Goal: Find specific page/section: Find specific page/section

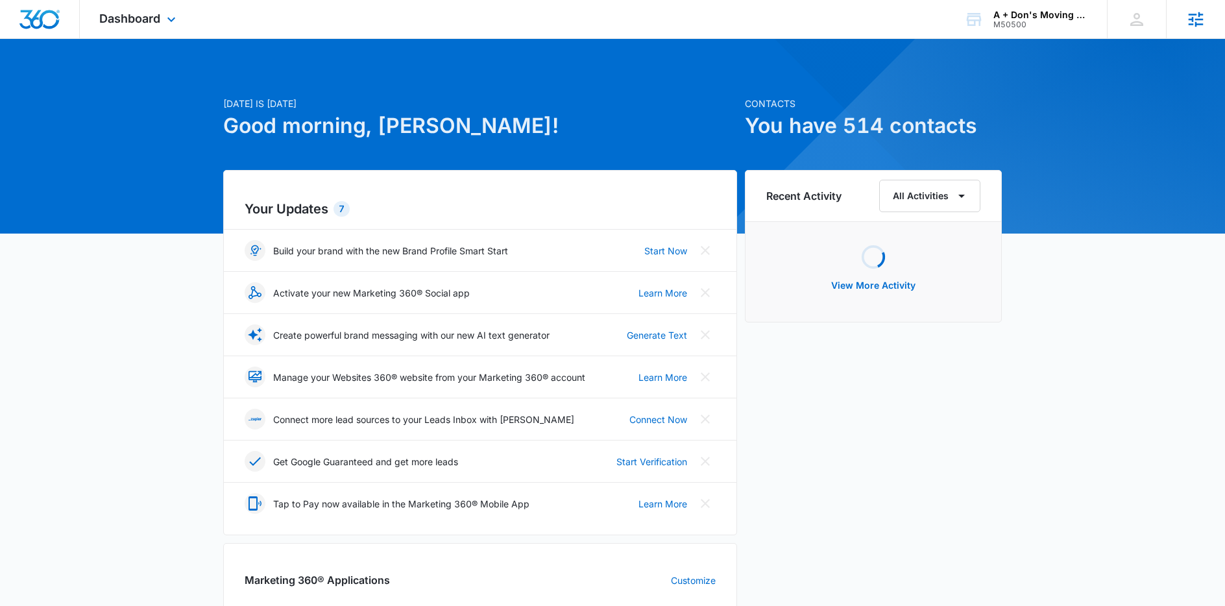
click at [1198, 21] on icon at bounding box center [1195, 19] width 19 height 19
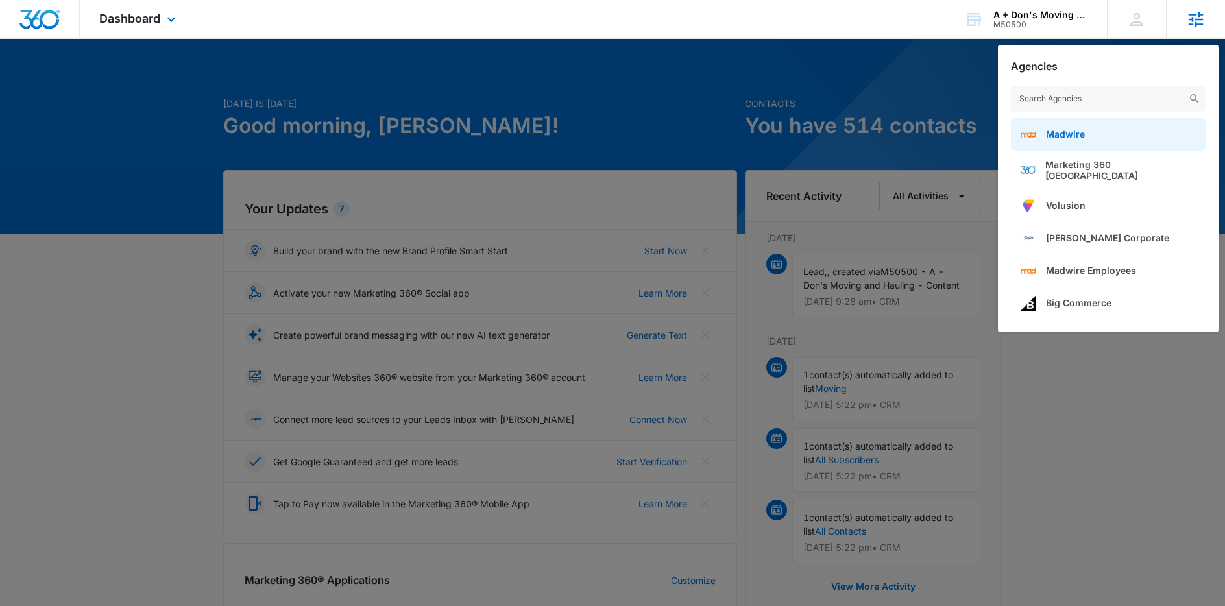
click at [1046, 134] on span "Madwire" at bounding box center [1065, 134] width 39 height 11
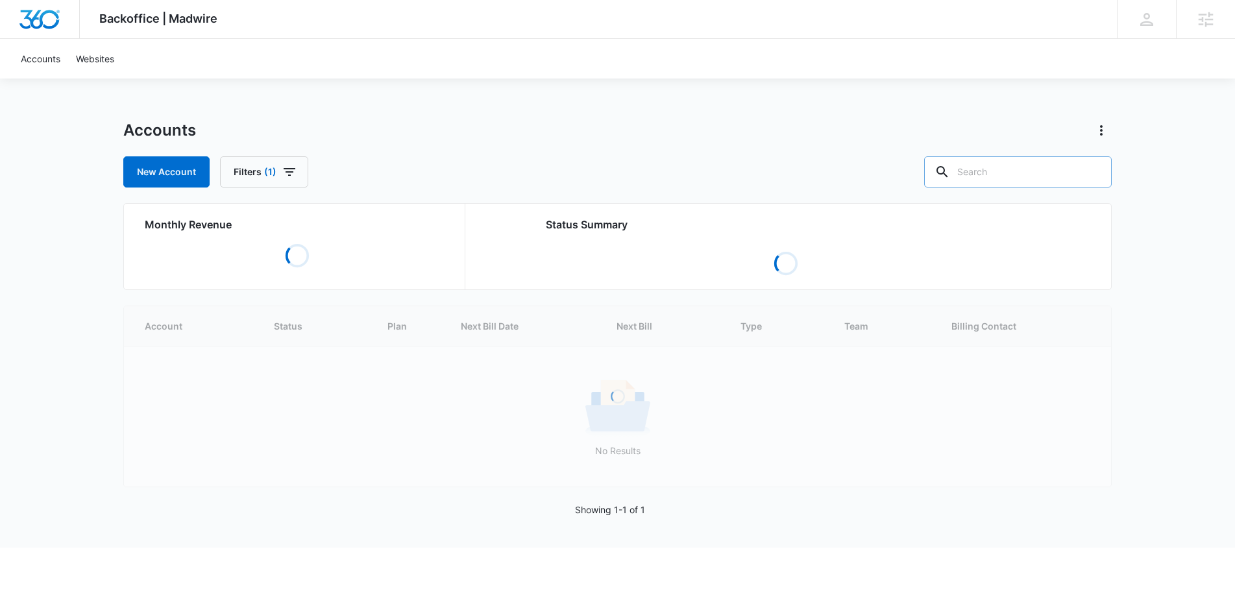
click at [1024, 176] on input "text" at bounding box center [1018, 171] width 188 height 31
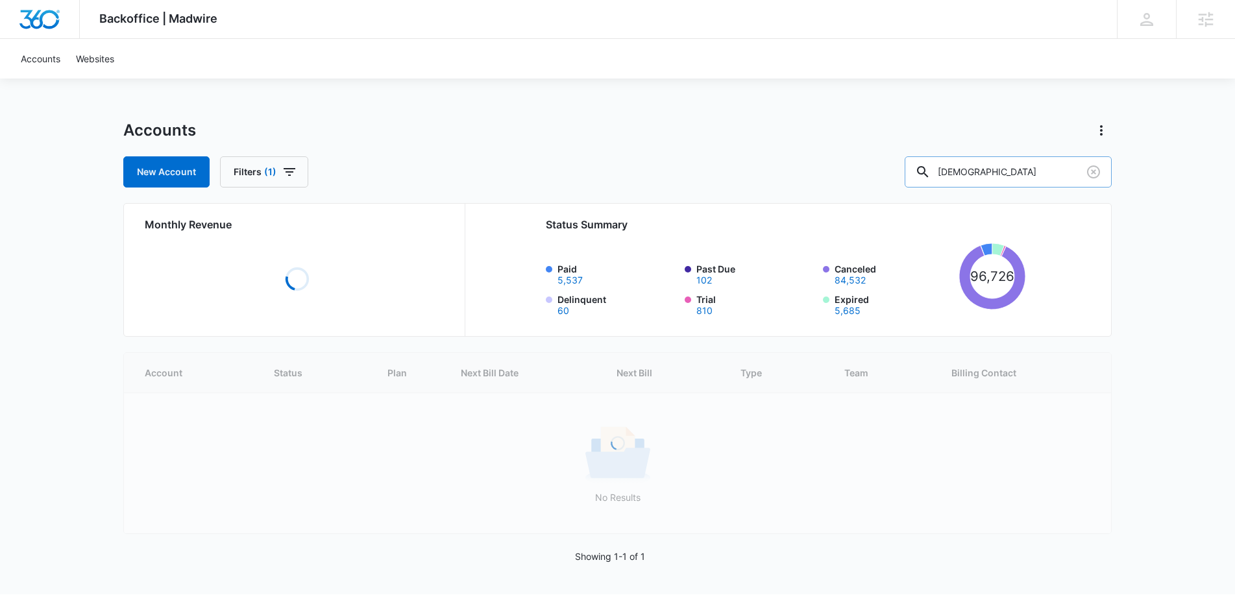
type input "indian"
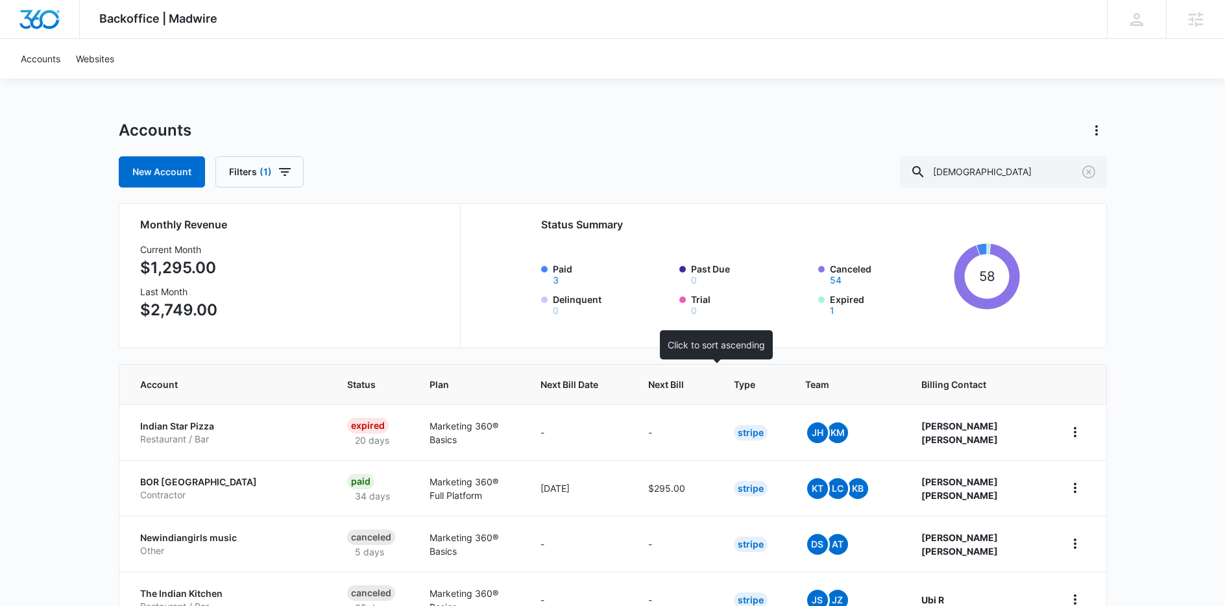
click at [684, 387] on span "Next Bill" at bounding box center [666, 385] width 36 height 14
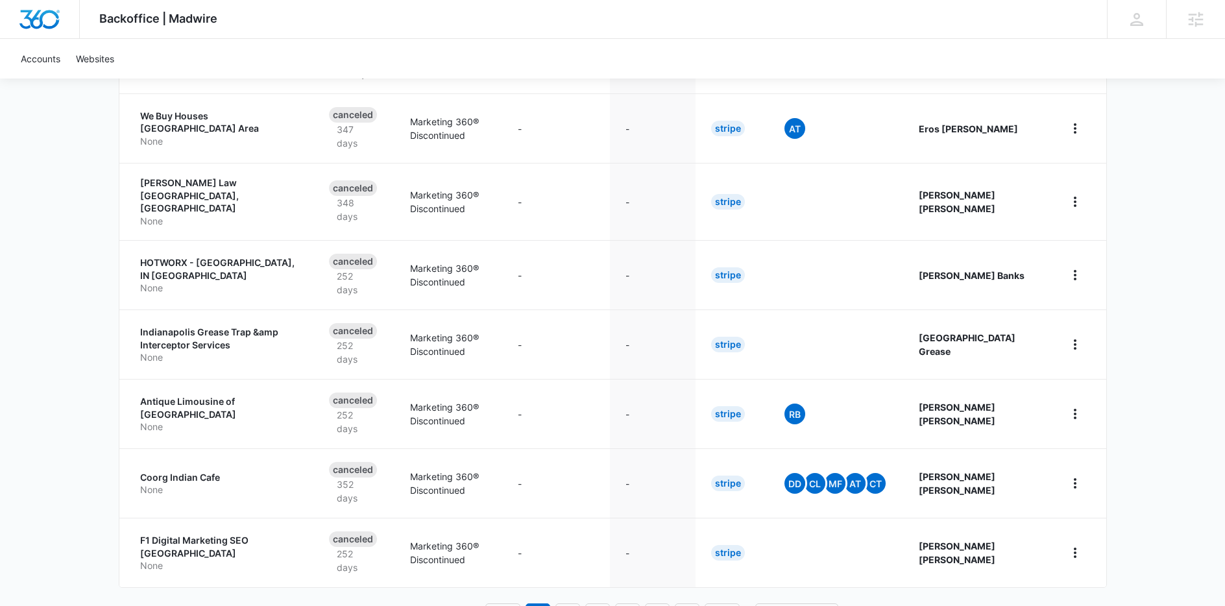
scroll to position [551, 0]
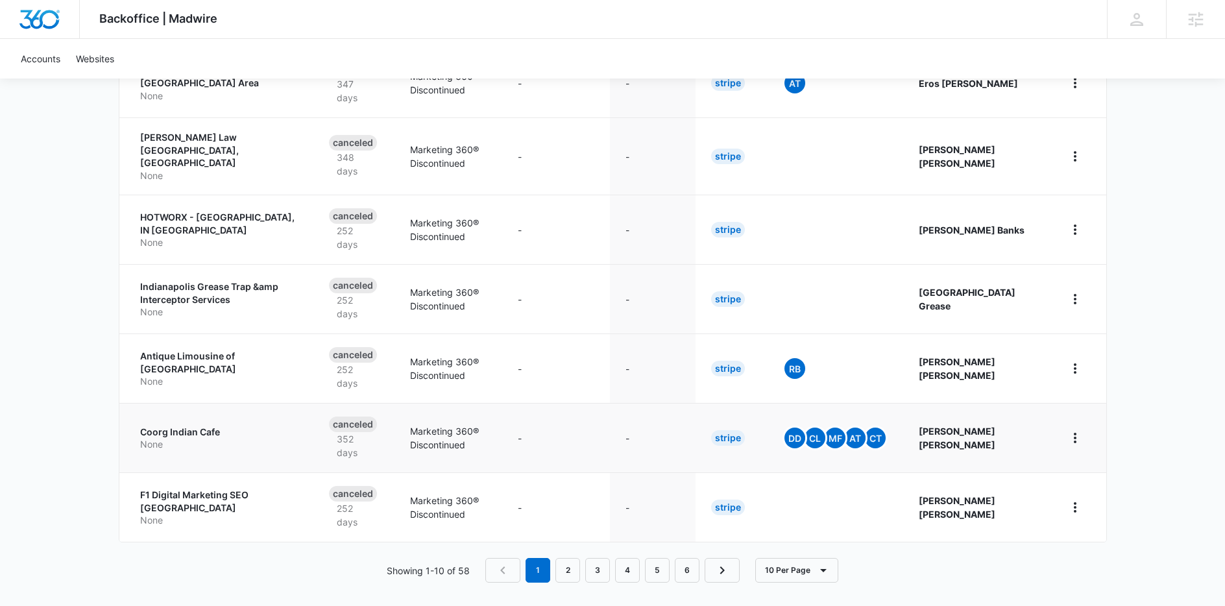
click at [192, 426] on p "Coorg Indian Cafe" at bounding box center [219, 432] width 158 height 13
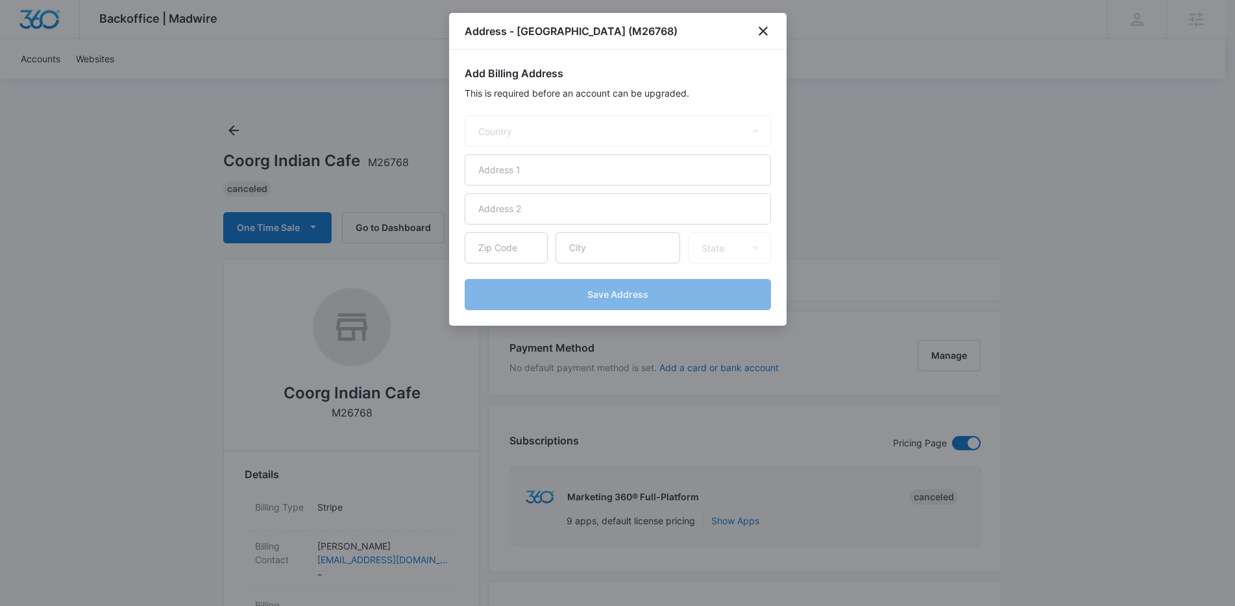
select select "US"
click at [765, 27] on icon "close" at bounding box center [763, 31] width 16 height 16
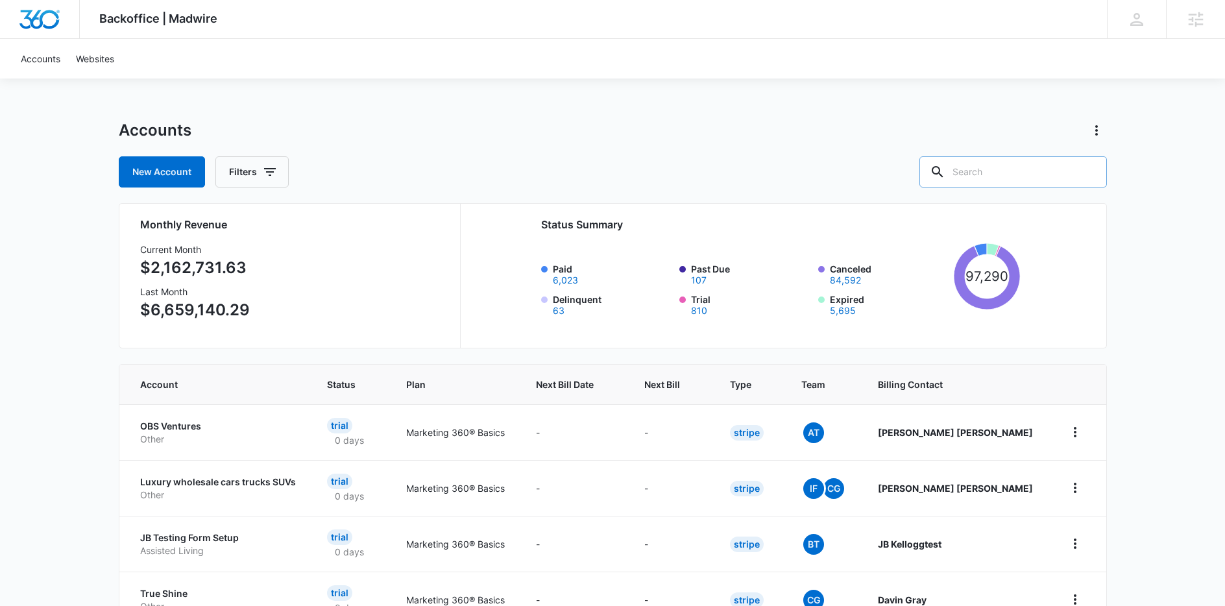
click at [1001, 174] on input "text" at bounding box center [1014, 171] width 188 height 31
type input "indian"
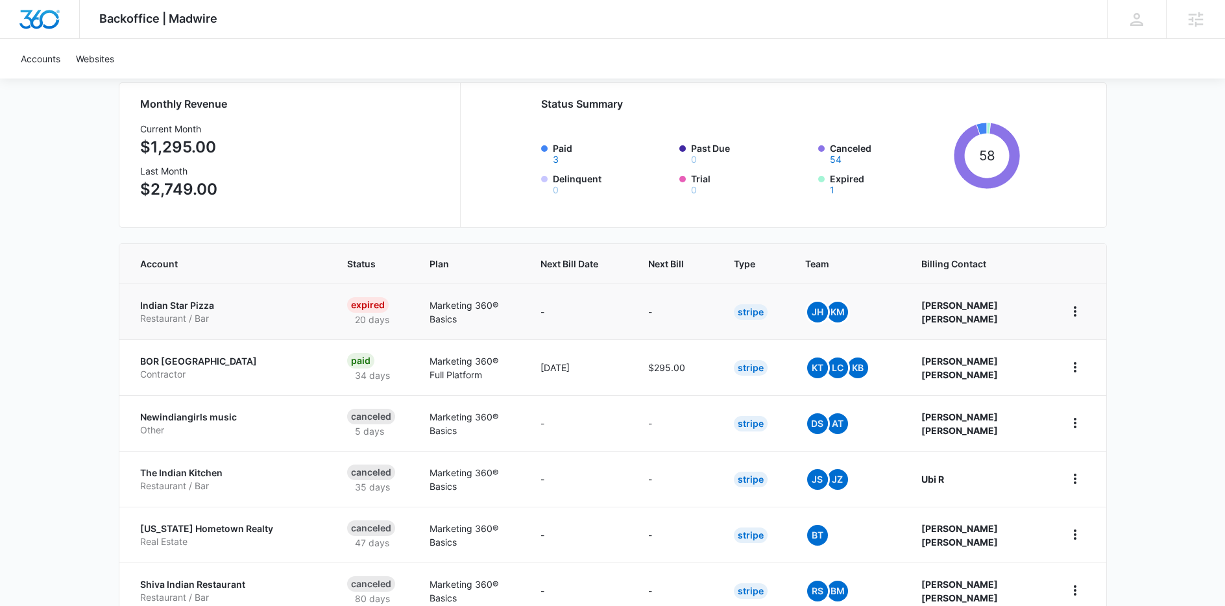
scroll to position [235, 0]
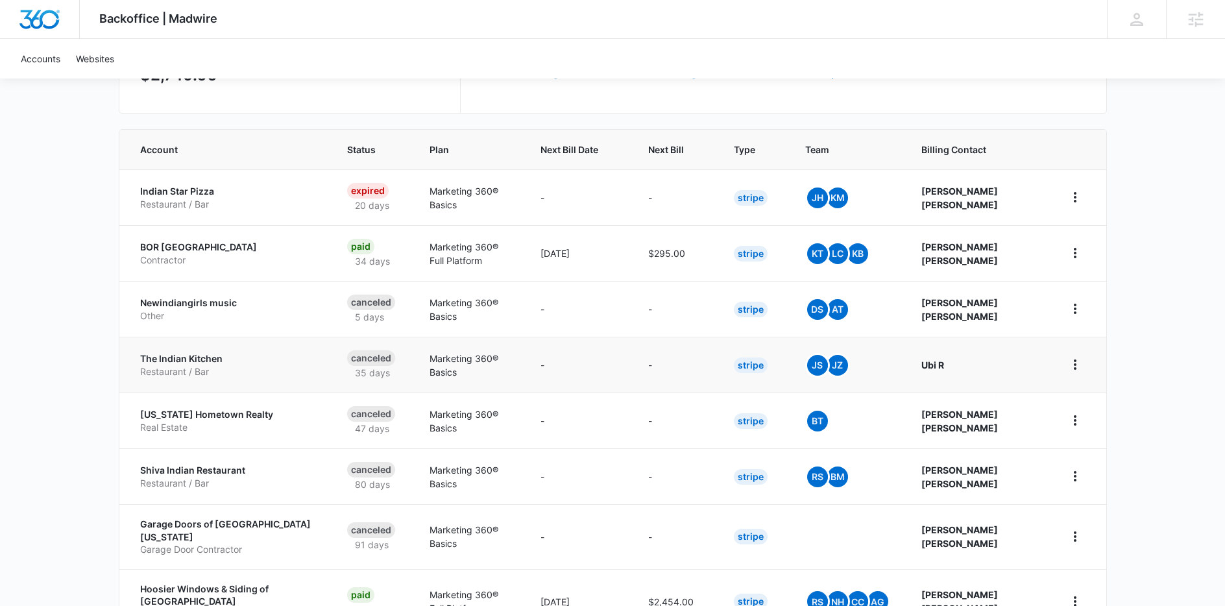
click at [223, 356] on p "The Indian Kitchen" at bounding box center [228, 358] width 176 height 13
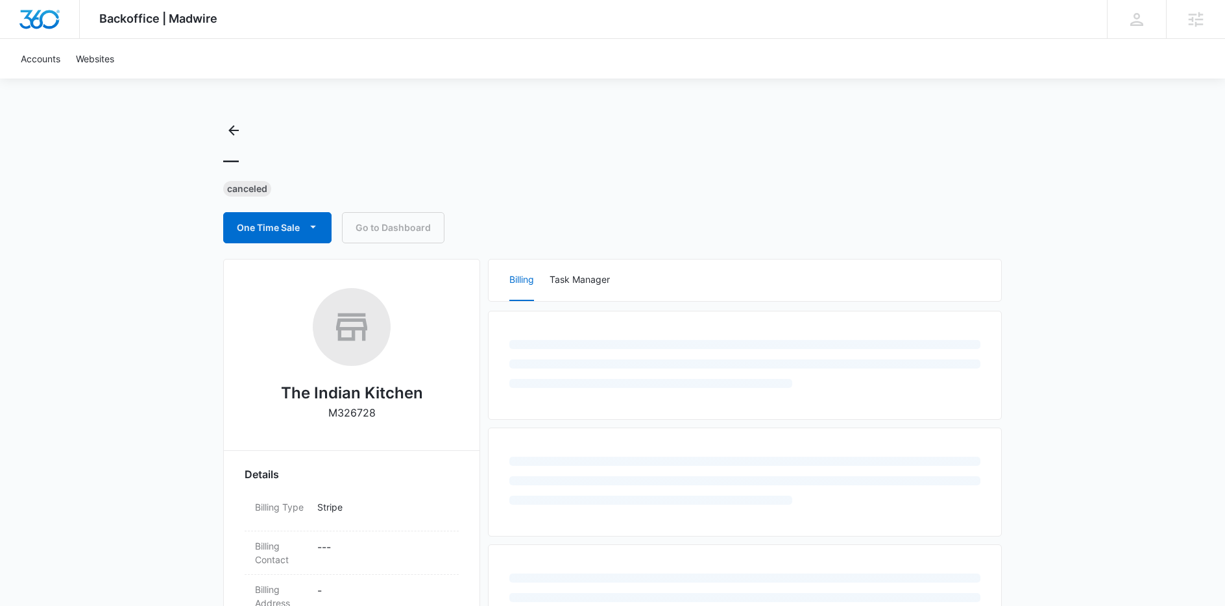
select select "US"
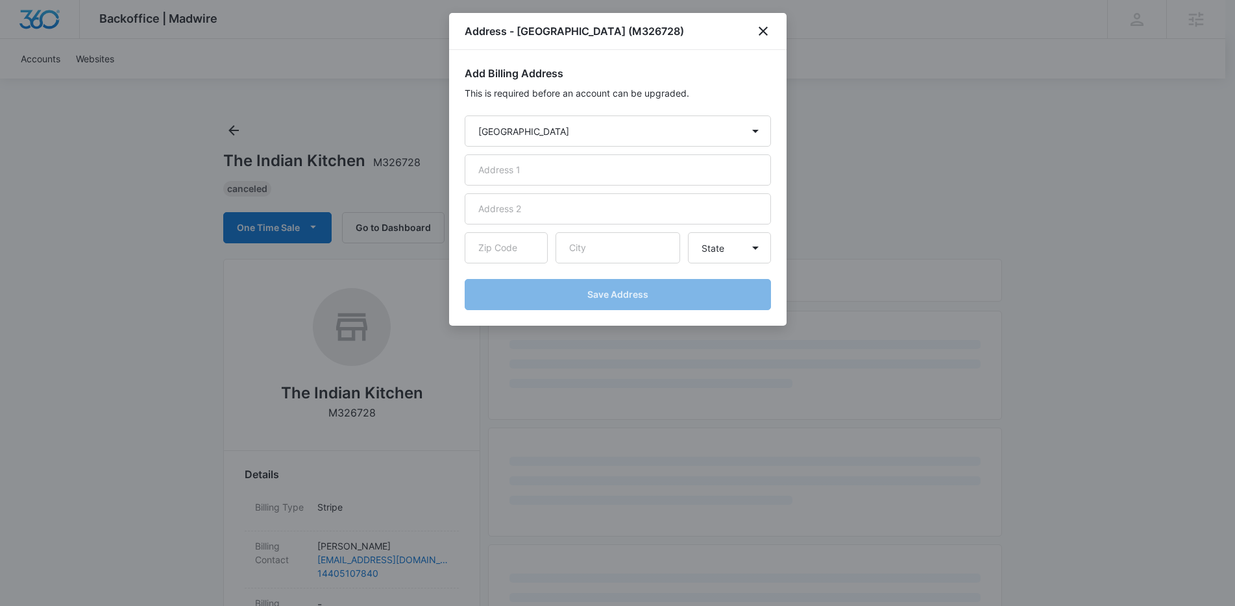
click at [231, 132] on div at bounding box center [617, 303] width 1235 height 606
click at [766, 32] on icon "close" at bounding box center [763, 31] width 16 height 16
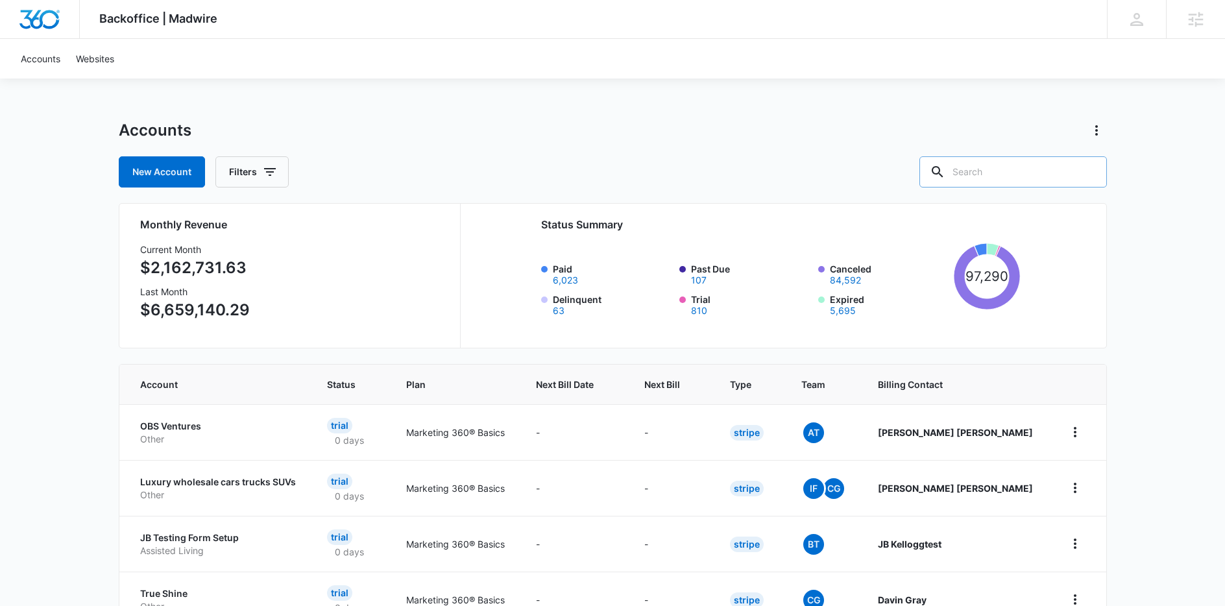
click at [992, 169] on input "text" at bounding box center [1014, 171] width 188 height 31
type input "indian"
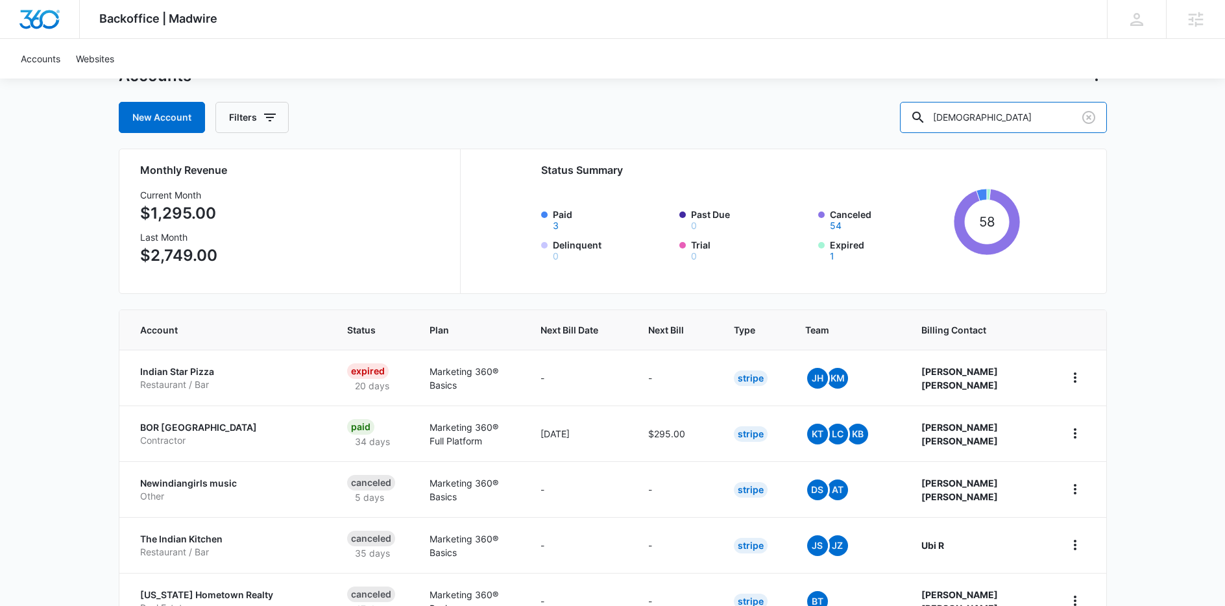
scroll to position [26, 0]
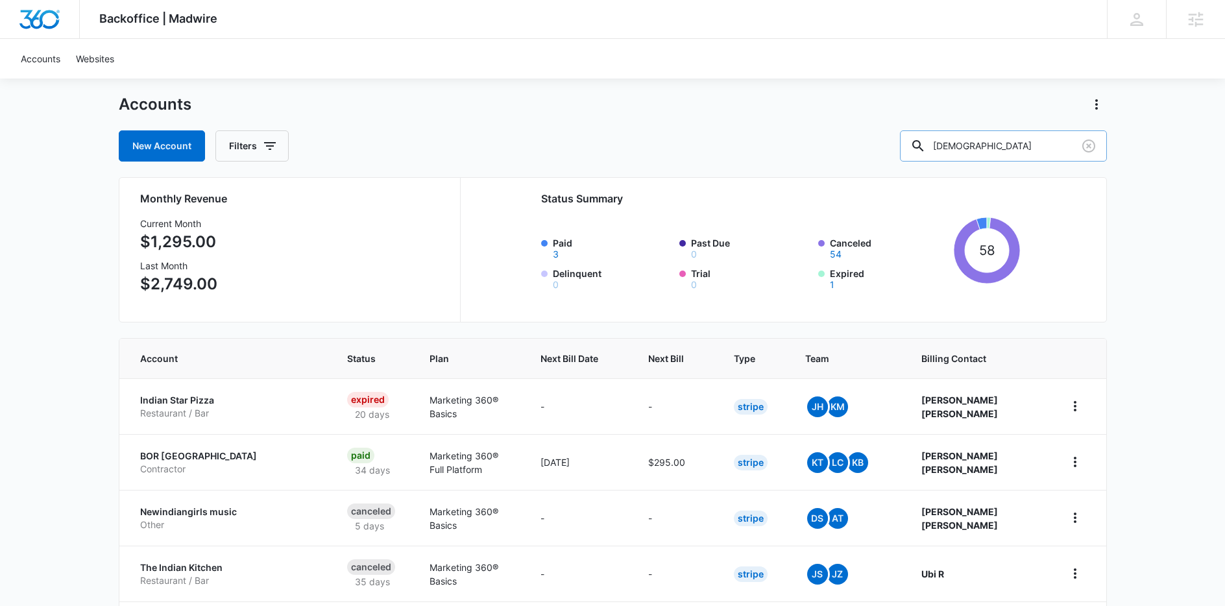
drag, startPoint x: 1021, startPoint y: 146, endPoint x: 966, endPoint y: 141, distance: 55.4
click at [961, 145] on div "indian" at bounding box center [1003, 145] width 207 height 31
type input "grocery"
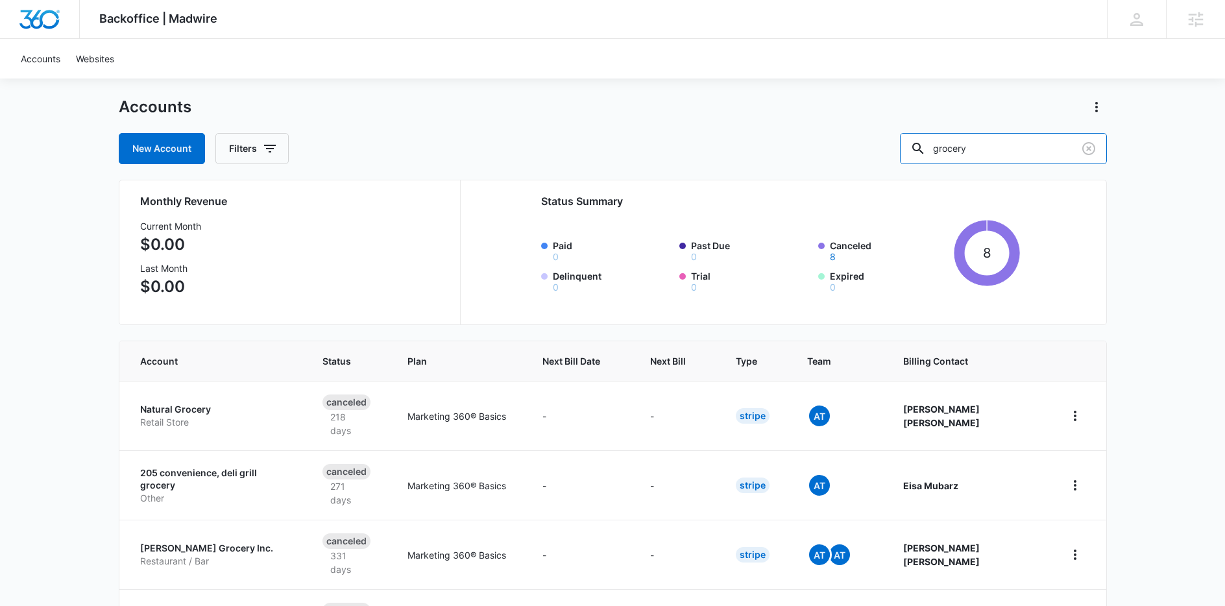
scroll to position [149, 0]
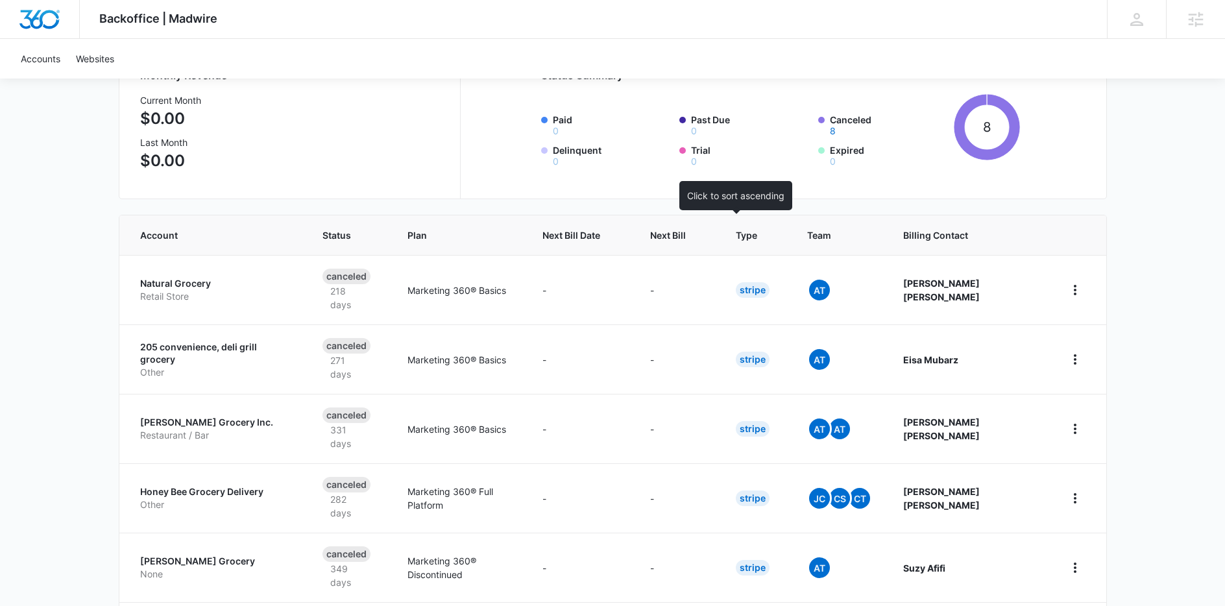
click at [686, 239] on span "Next Bill" at bounding box center [668, 235] width 36 height 14
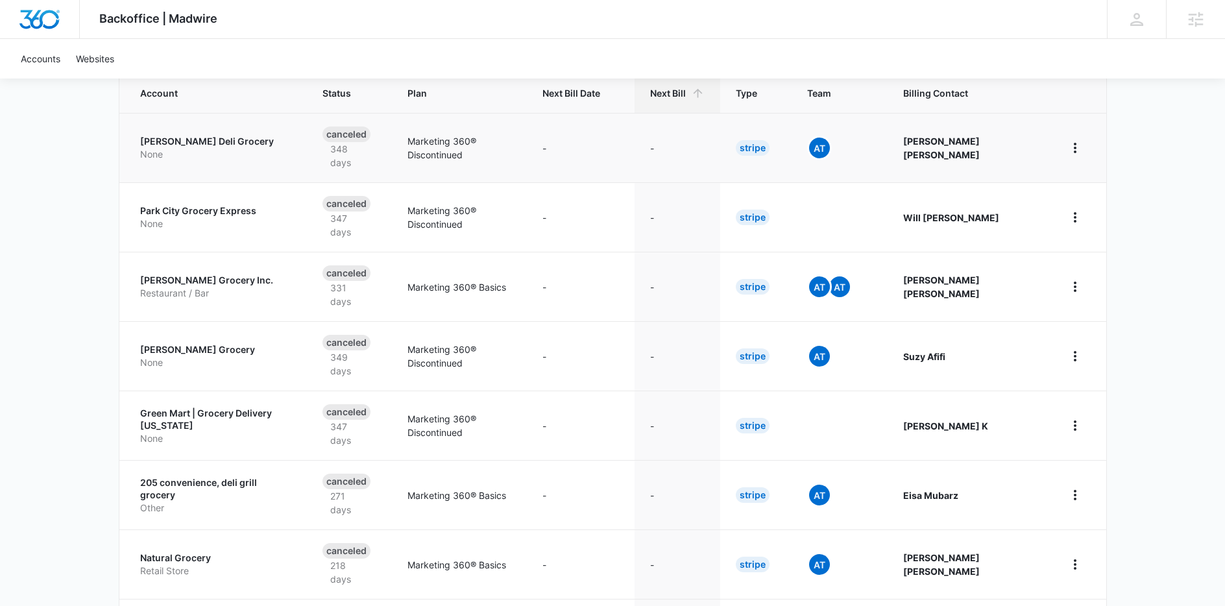
scroll to position [306, 0]
